Goal: Feedback & Contribution: Contribute content

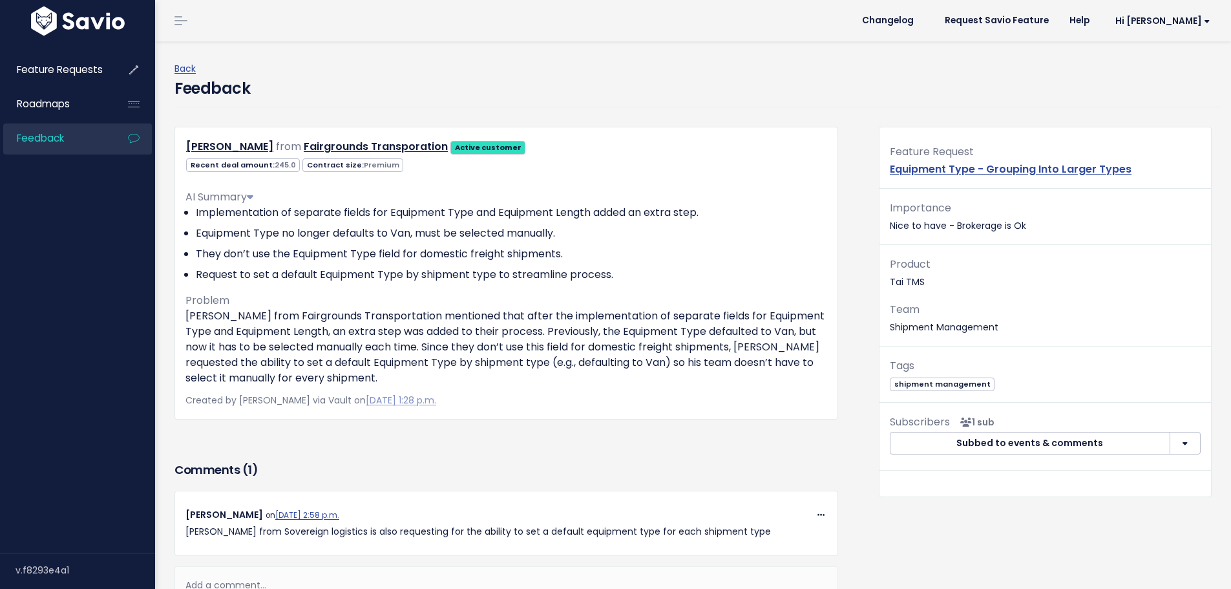
scroll to position [129, 0]
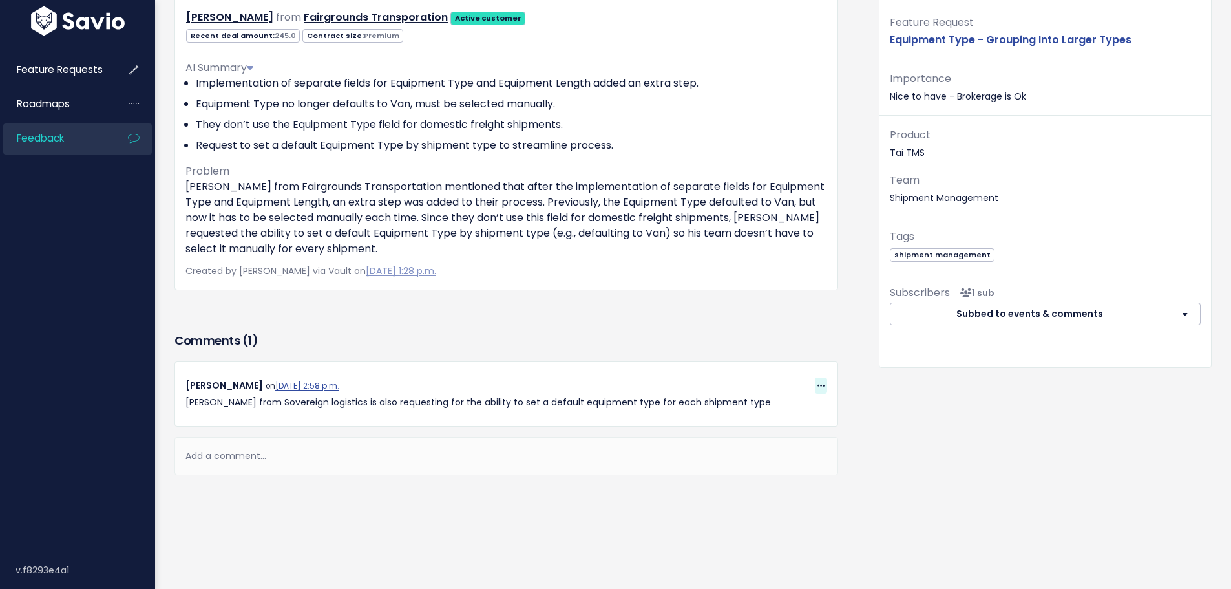
click at [817, 385] on icon at bounding box center [820, 386] width 7 height 8
click at [758, 479] on link "Edit" at bounding box center [788, 478] width 93 height 25
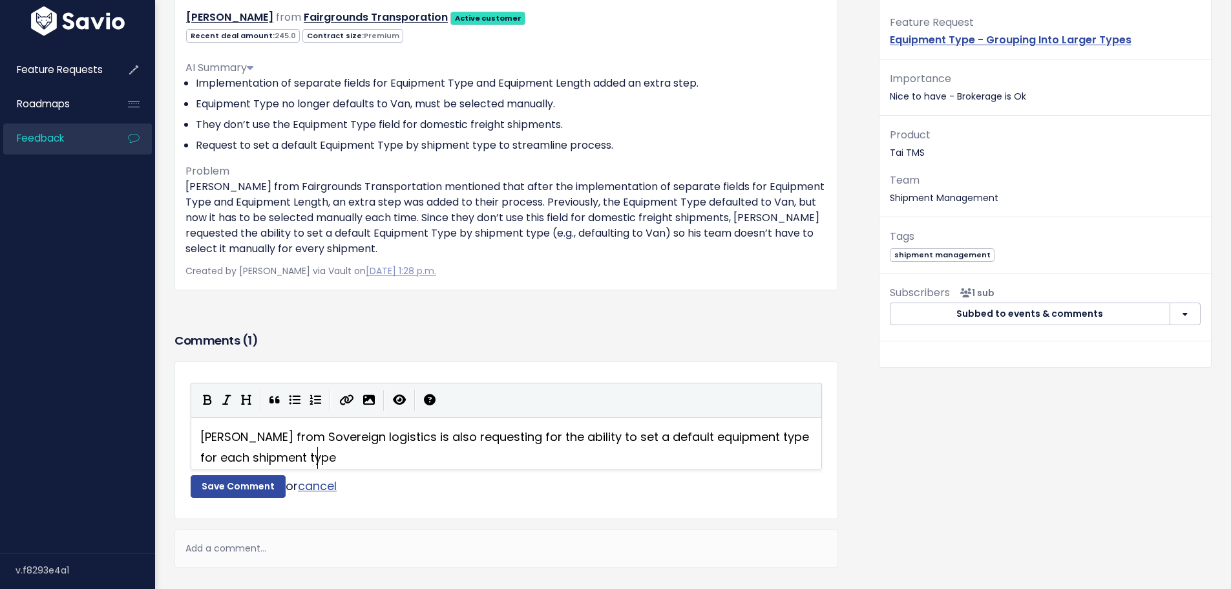
scroll to position [2, 0]
type textarea "o"
type textarea "r tu"
type textarea "the ability to tufn"
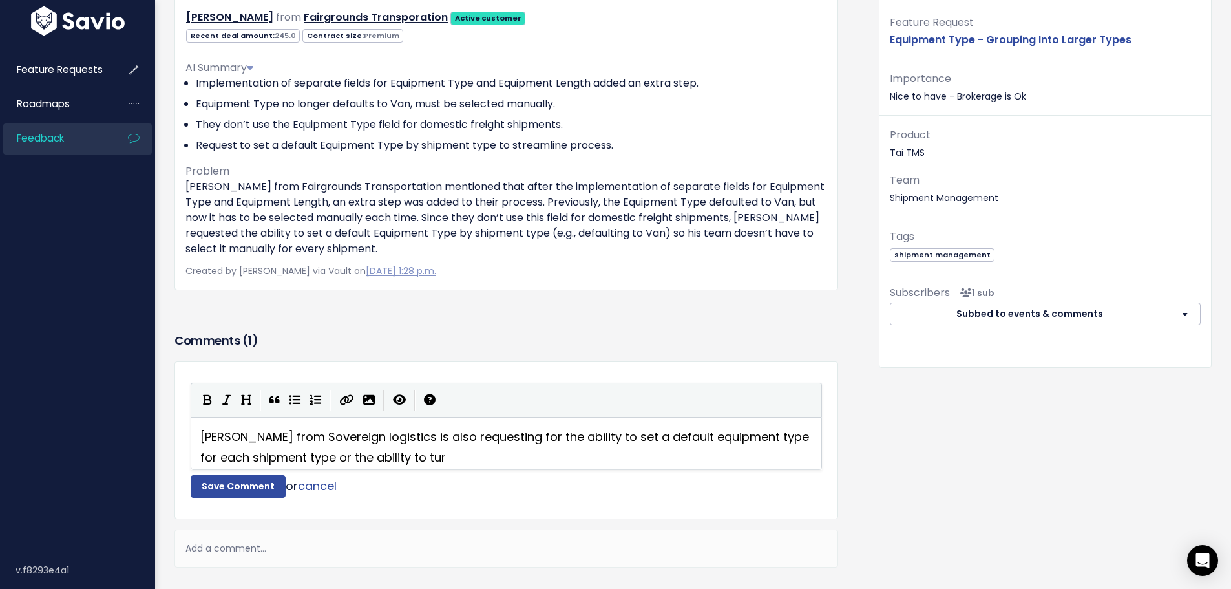
scroll to position [6, 11]
type textarea "rnfo"
type textarea "off the"
type textarea "ose fields for the domestic r"
type textarea "tr"
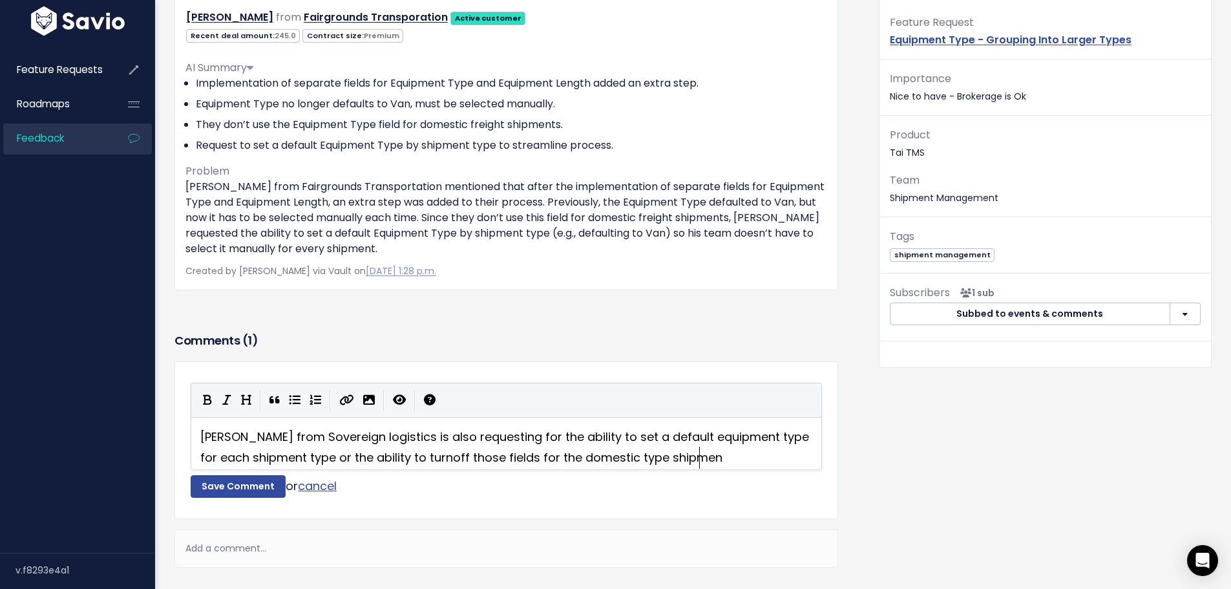
scroll to position [6, 85]
type textarea "ype shipments"
click at [228, 495] on button "Save Comment" at bounding box center [238, 486] width 95 height 23
